Goal: Use online tool/utility: Use online tool/utility

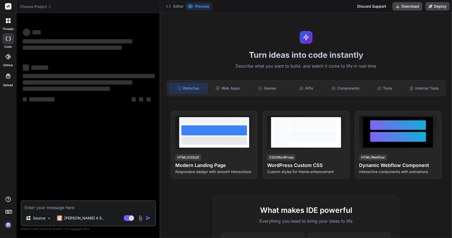
type textarea "x"
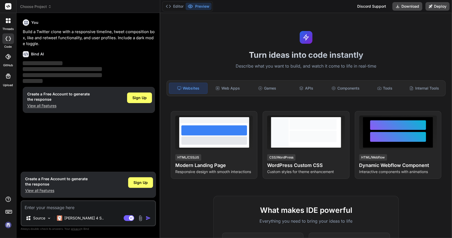
scroll to position [27, 0]
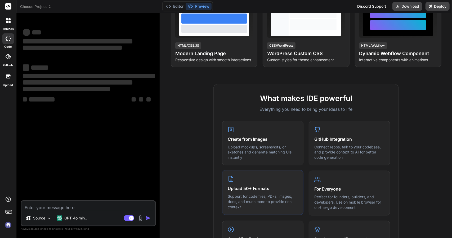
scroll to position [13, 0]
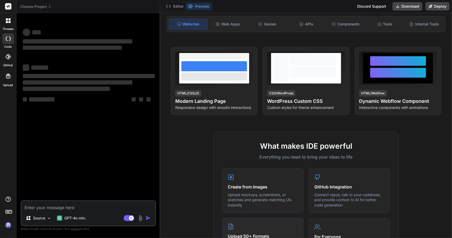
type textarea "x"
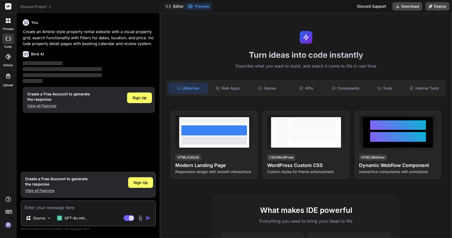
click at [182, 7] on button "Editor" at bounding box center [175, 6] width 22 height 7
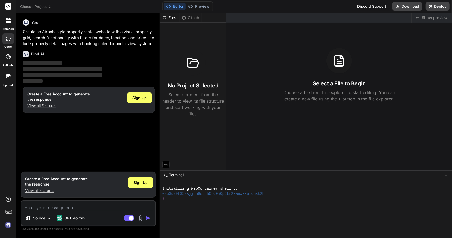
drag, startPoint x: 30, startPoint y: 64, endPoint x: 73, endPoint y: 66, distance: 43.3
click at [73, 66] on p "‌ ‌ ‌ ‌" at bounding box center [89, 72] width 132 height 24
